Goal: Task Accomplishment & Management: Complete application form

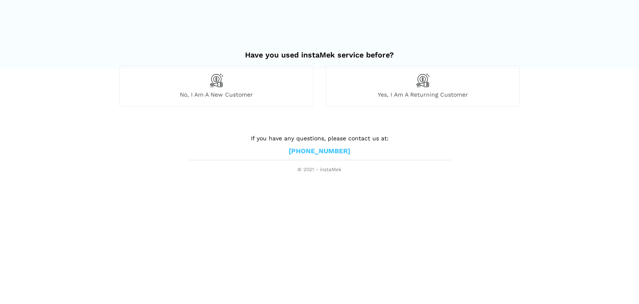
click at [216, 83] on img at bounding box center [216, 80] width 14 height 14
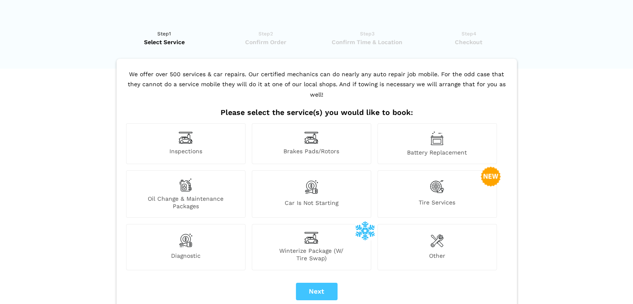
click at [186, 131] on img at bounding box center [186, 137] width 14 height 13
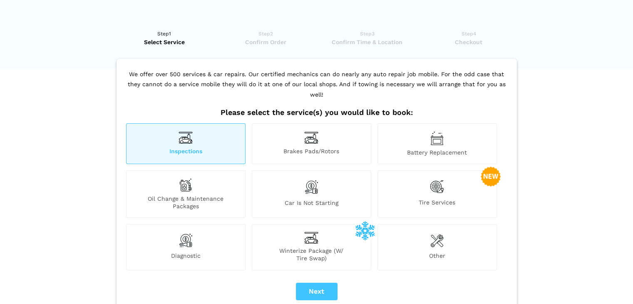
scroll to position [83, 0]
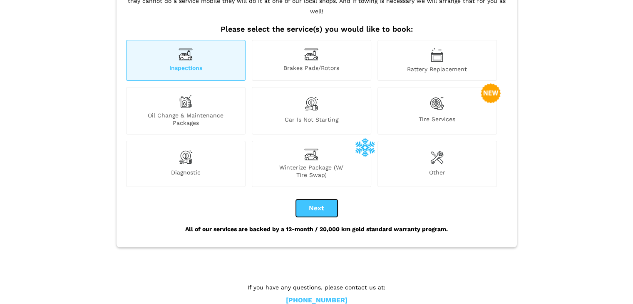
click at [319, 199] on button "Next" at bounding box center [317, 207] width 42 height 17
checkbox input "true"
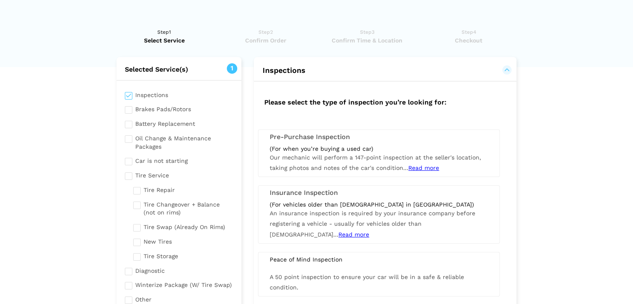
scroll to position [0, 0]
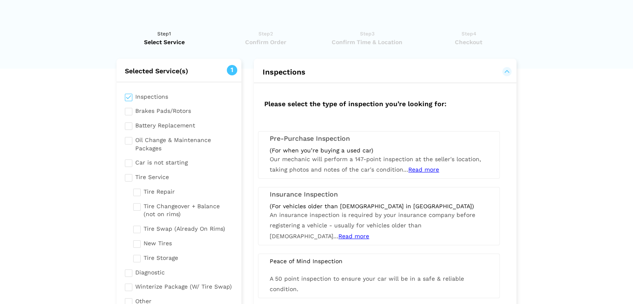
click at [127, 116] on div "Inspections Brakes Pads/Rotors Battery Replacement Oil Change & Maintenance Pac…" at bounding box center [179, 200] width 125 height 236
click at [127, 112] on input "checkbox" at bounding box center [179, 110] width 109 height 10
checkbox input "true"
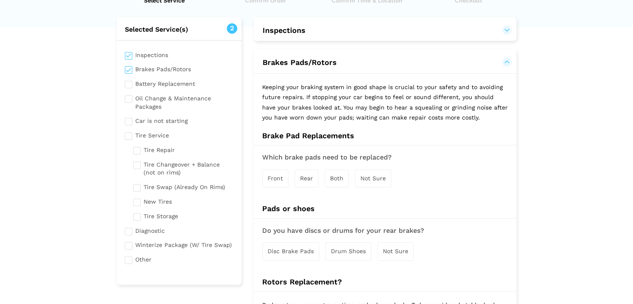
scroll to position [166, 0]
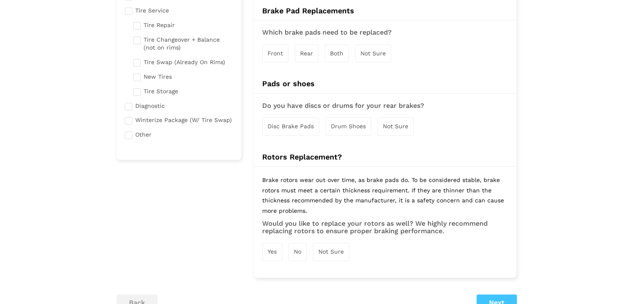
click at [283, 123] on span "Disc Brake Pads" at bounding box center [291, 126] width 46 height 7
drag, startPoint x: 376, startPoint y: 121, endPoint x: 383, endPoint y: 124, distance: 7.3
click at [378, 122] on div "Disc Brake Pads Drum Shoes Not Sure" at bounding box center [385, 126] width 246 height 27
click at [393, 124] on span "Not Sure" at bounding box center [396, 126] width 25 height 7
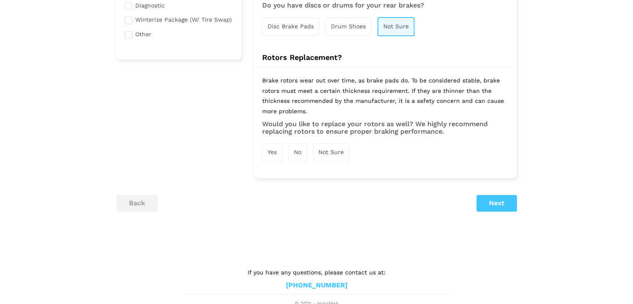
scroll to position [269, 0]
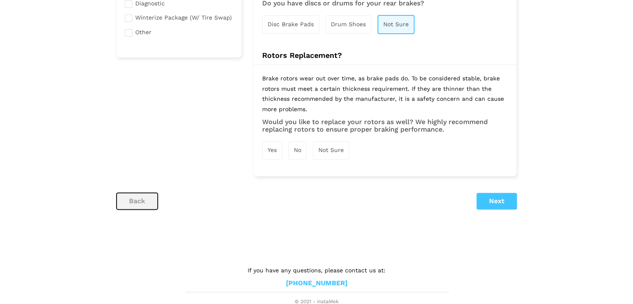
click at [144, 200] on button "back" at bounding box center [137, 201] width 41 height 17
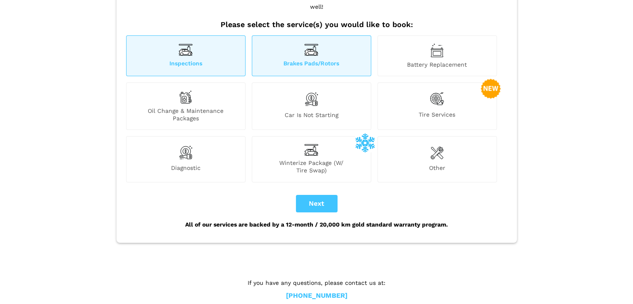
scroll to position [91, 0]
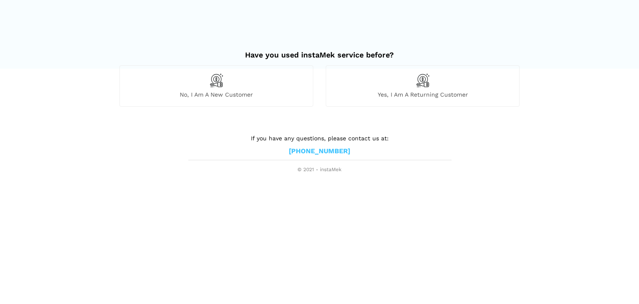
click at [429, 82] on img at bounding box center [423, 80] width 14 height 14
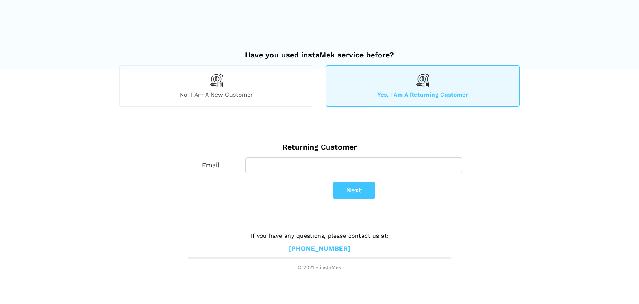
click at [217, 94] on span "No, I am a new customer" at bounding box center [216, 94] width 193 height 7
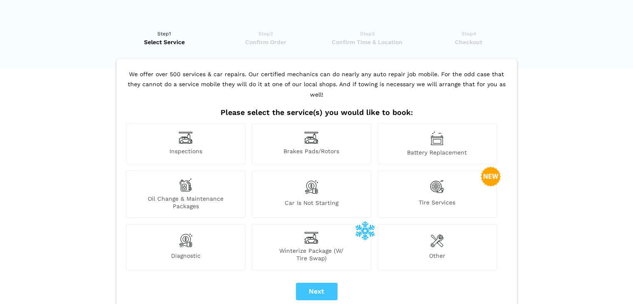
click at [434, 234] on img at bounding box center [436, 240] width 13 height 17
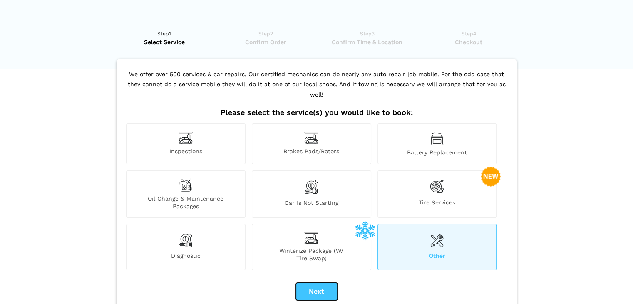
click at [330, 283] on button "Next" at bounding box center [317, 291] width 42 height 17
checkbox input "true"
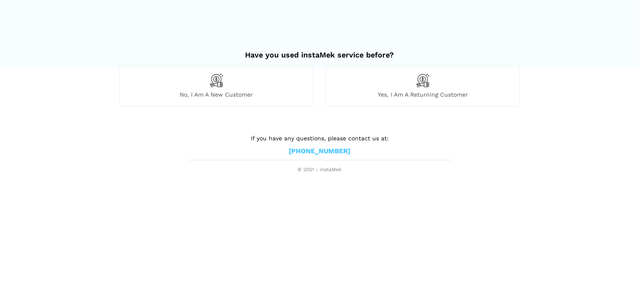
click at [213, 81] on img at bounding box center [216, 80] width 14 height 14
click at [206, 85] on div "No, I am a new customer" at bounding box center [216, 85] width 194 height 41
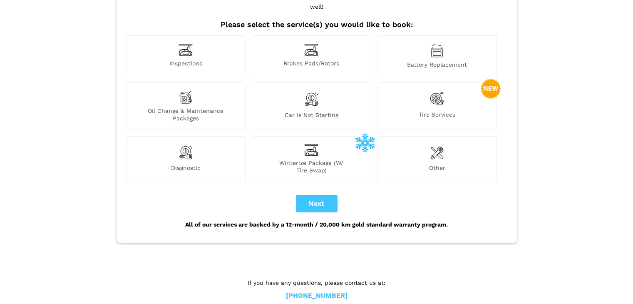
scroll to position [91, 0]
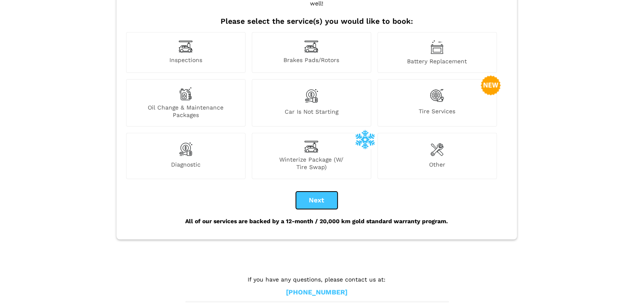
click at [317, 191] on button "Next" at bounding box center [317, 199] width 42 height 17
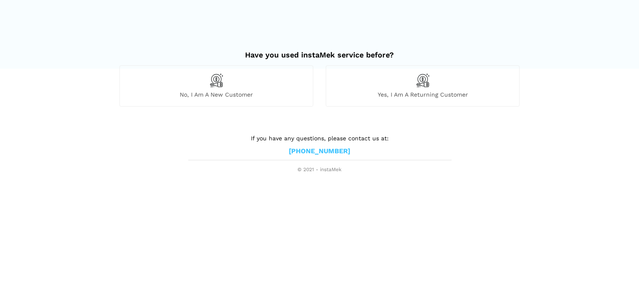
click at [193, 174] on html "Have you used instaMek service before? No, I am a new customer Yes, I am a retu…" at bounding box center [319, 87] width 639 height 174
click at [220, 81] on img at bounding box center [216, 80] width 14 height 14
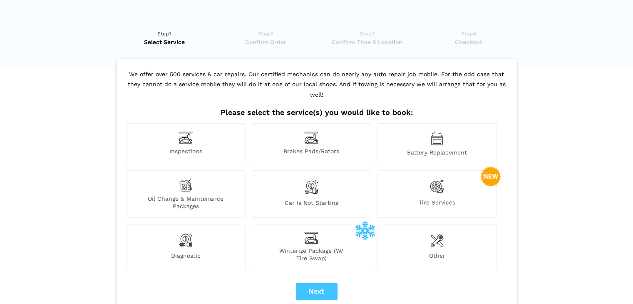
click at [181, 133] on img at bounding box center [186, 137] width 14 height 13
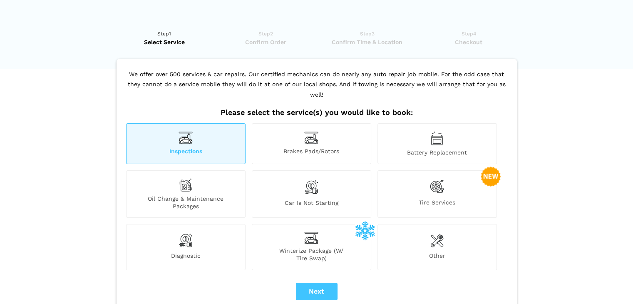
click at [302, 127] on div "Brakes Pads/Rotors" at bounding box center [311, 143] width 119 height 41
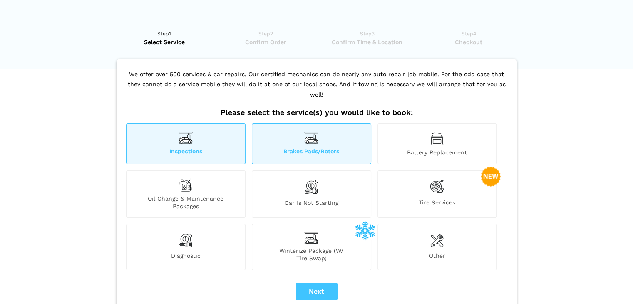
click at [286, 131] on div "Brakes Pads/Rotors" at bounding box center [311, 143] width 119 height 41
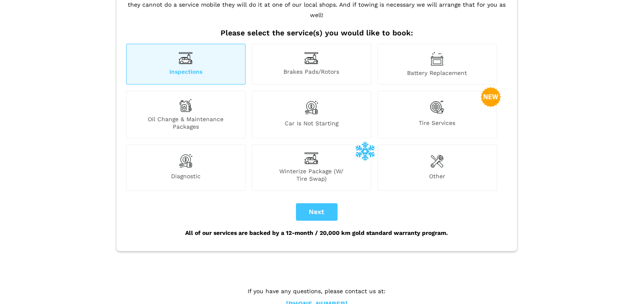
scroll to position [91, 0]
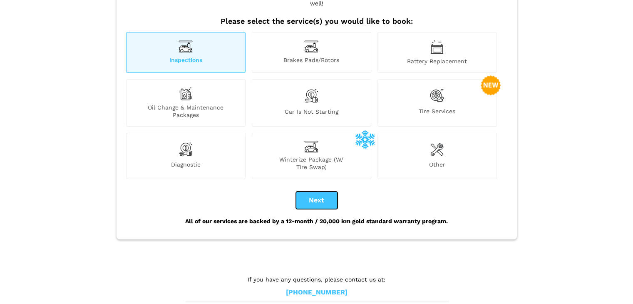
click at [310, 191] on button "Next" at bounding box center [317, 199] width 42 height 17
checkbox input "true"
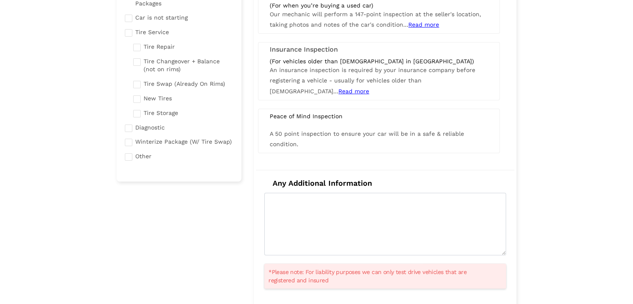
scroll to position [83, 0]
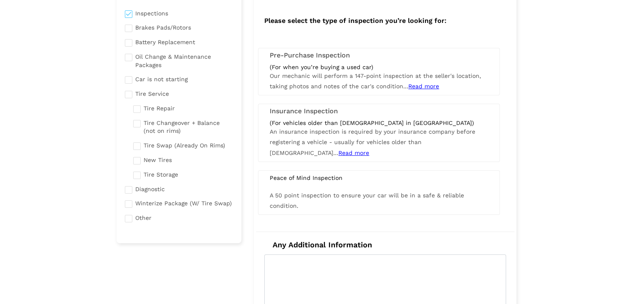
click at [128, 95] on input "checkbox" at bounding box center [179, 93] width 109 height 10
checkbox input "true"
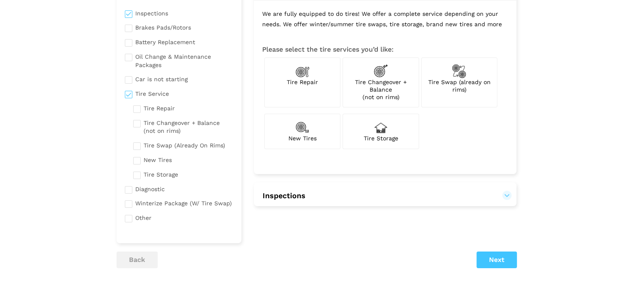
click at [301, 76] on img at bounding box center [302, 71] width 14 height 14
checkbox input "true"
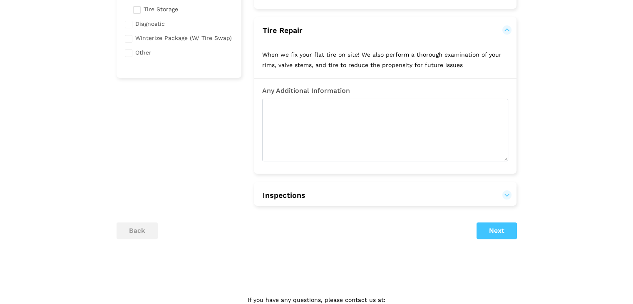
scroll to position [278, 0]
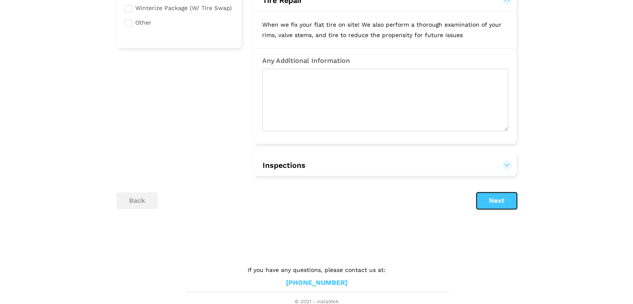
click at [496, 198] on button "Next" at bounding box center [496, 200] width 40 height 17
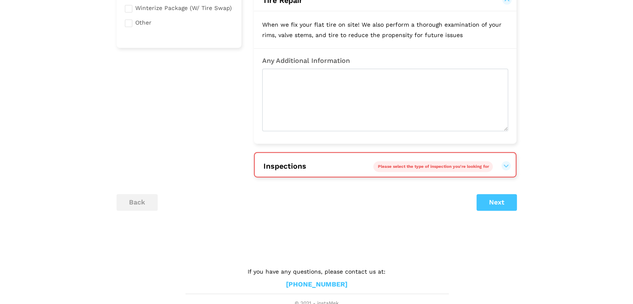
scroll to position [280, 0]
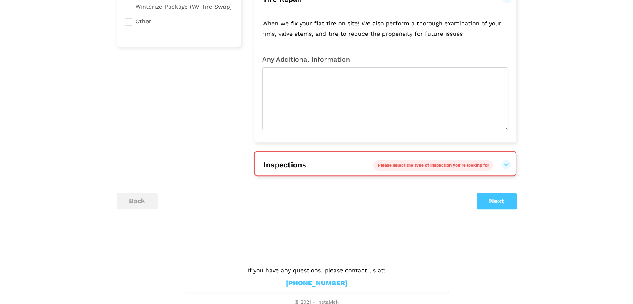
click at [471, 163] on span "Please select the type of inspection you're looking for" at bounding box center [432, 165] width 111 height 5
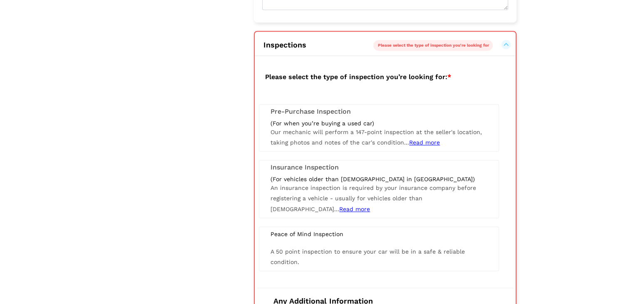
scroll to position [404, 0]
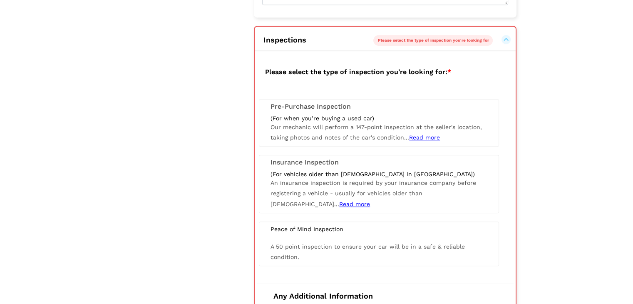
click at [273, 163] on h3 "Insurance Inspection" at bounding box center [378, 162] width 217 height 7
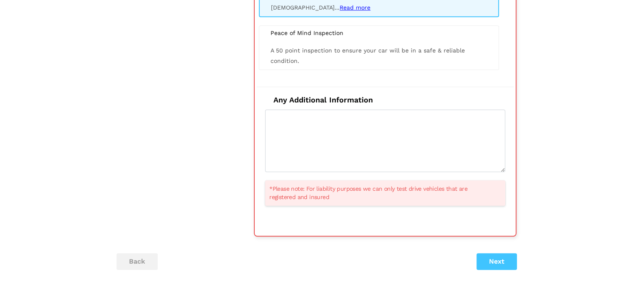
scroll to position [613, 0]
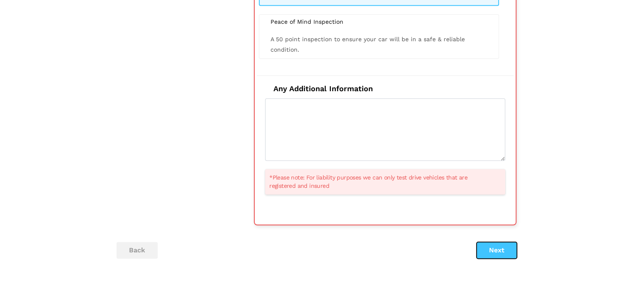
click at [501, 248] on button "Next" at bounding box center [496, 250] width 40 height 17
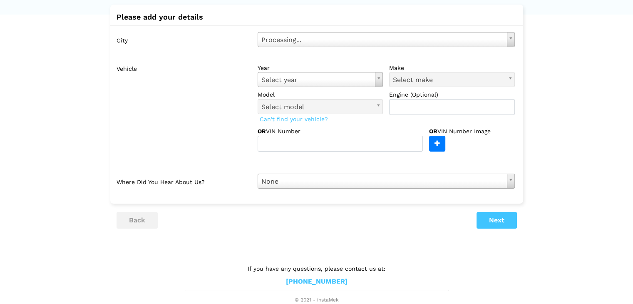
scroll to position [0, 0]
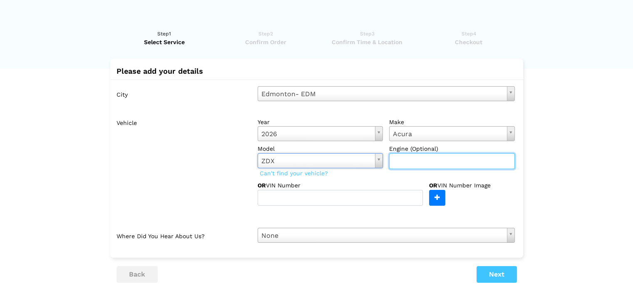
click at [421, 163] on input "text" at bounding box center [452, 161] width 126 height 16
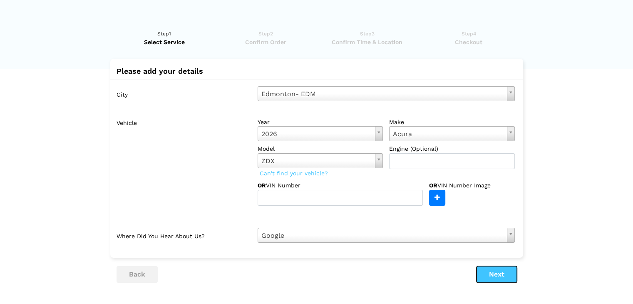
click at [491, 274] on button "Next" at bounding box center [496, 274] width 40 height 17
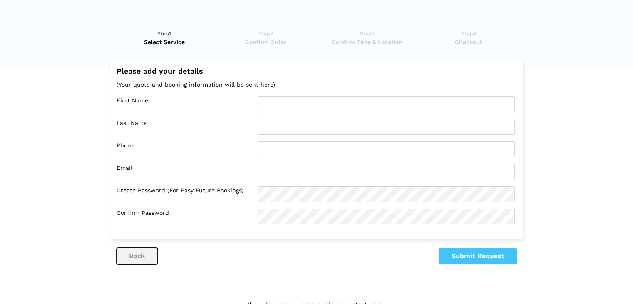
click at [148, 253] on button "back" at bounding box center [137, 256] width 41 height 17
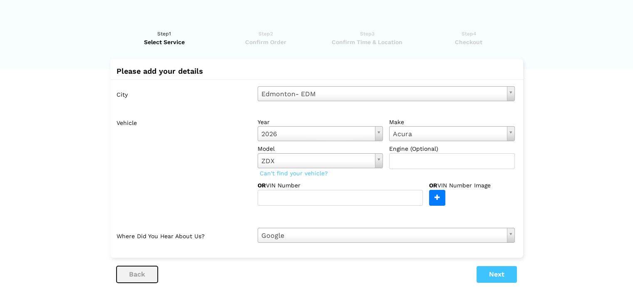
click at [140, 273] on button "back" at bounding box center [137, 274] width 41 height 17
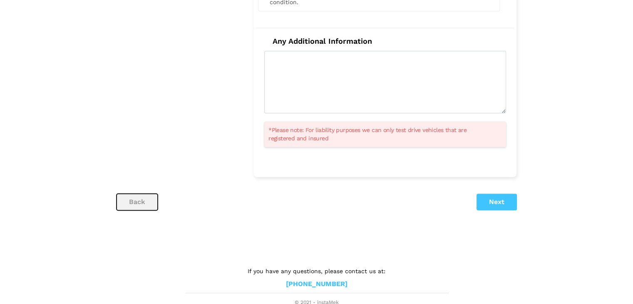
click at [133, 196] on button "back" at bounding box center [137, 202] width 41 height 17
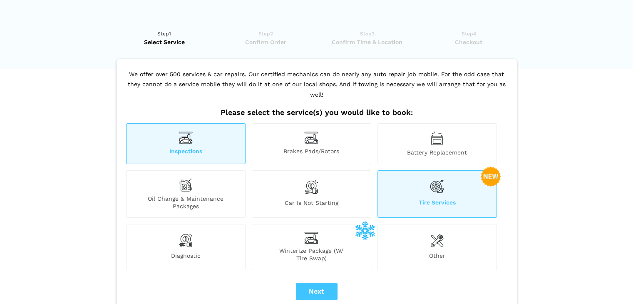
drag, startPoint x: 150, startPoint y: 135, endPoint x: 63, endPoint y: 176, distance: 96.0
click at [221, 130] on div "Inspections" at bounding box center [185, 143] width 119 height 41
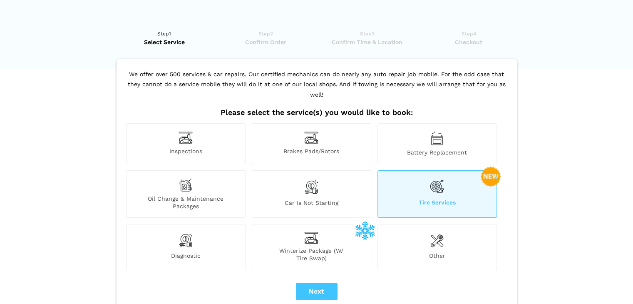
click at [447, 184] on div "Tire Services" at bounding box center [436, 193] width 119 height 47
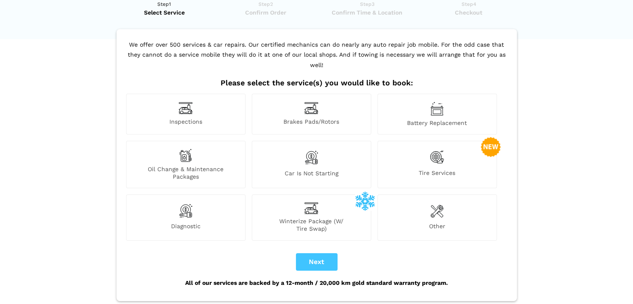
scroll to position [42, 0]
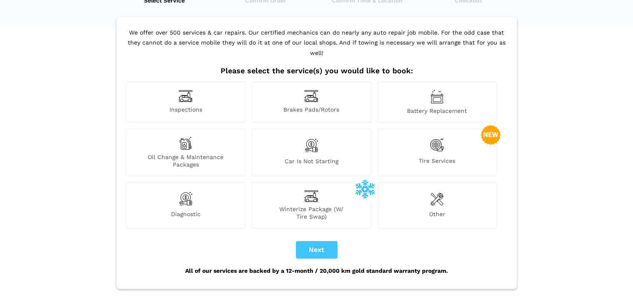
click at [300, 91] on div "Brakes Pads/Rotors" at bounding box center [311, 102] width 119 height 41
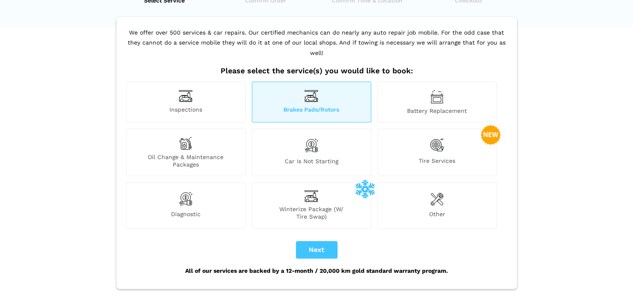
scroll to position [0, 0]
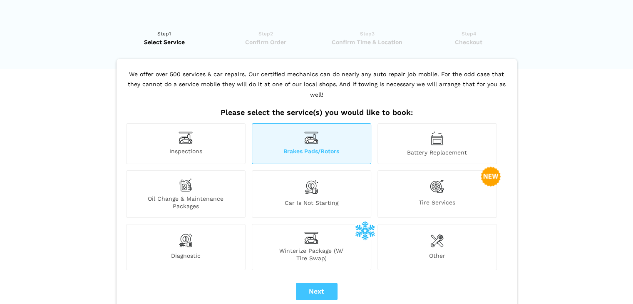
drag, startPoint x: 228, startPoint y: 72, endPoint x: 238, endPoint y: 69, distance: 9.9
